Goal: Transaction & Acquisition: Subscribe to service/newsletter

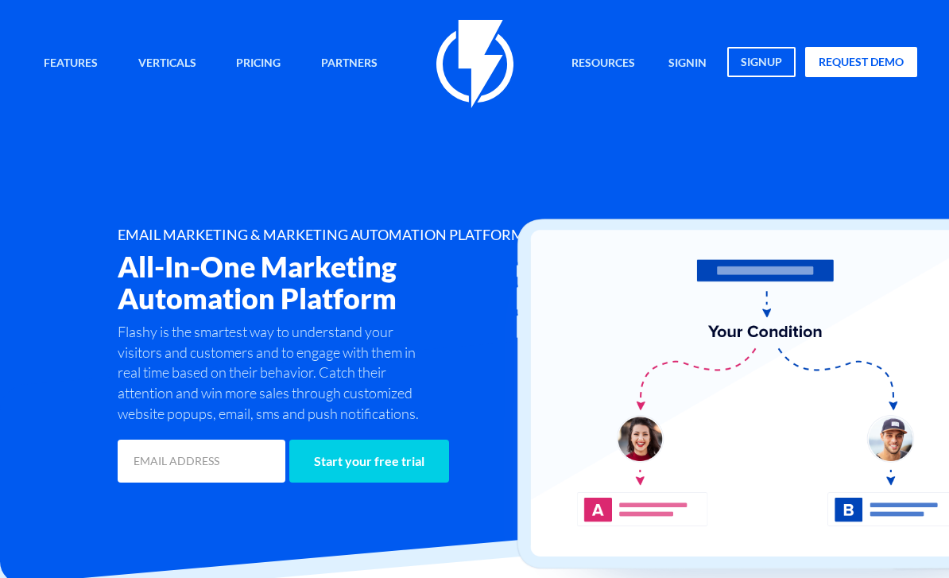
click at [472, 36] on img at bounding box center [474, 64] width 77 height 88
click at [781, 72] on link "signup" at bounding box center [761, 62] width 68 height 30
